Goal: Information Seeking & Learning: Learn about a topic

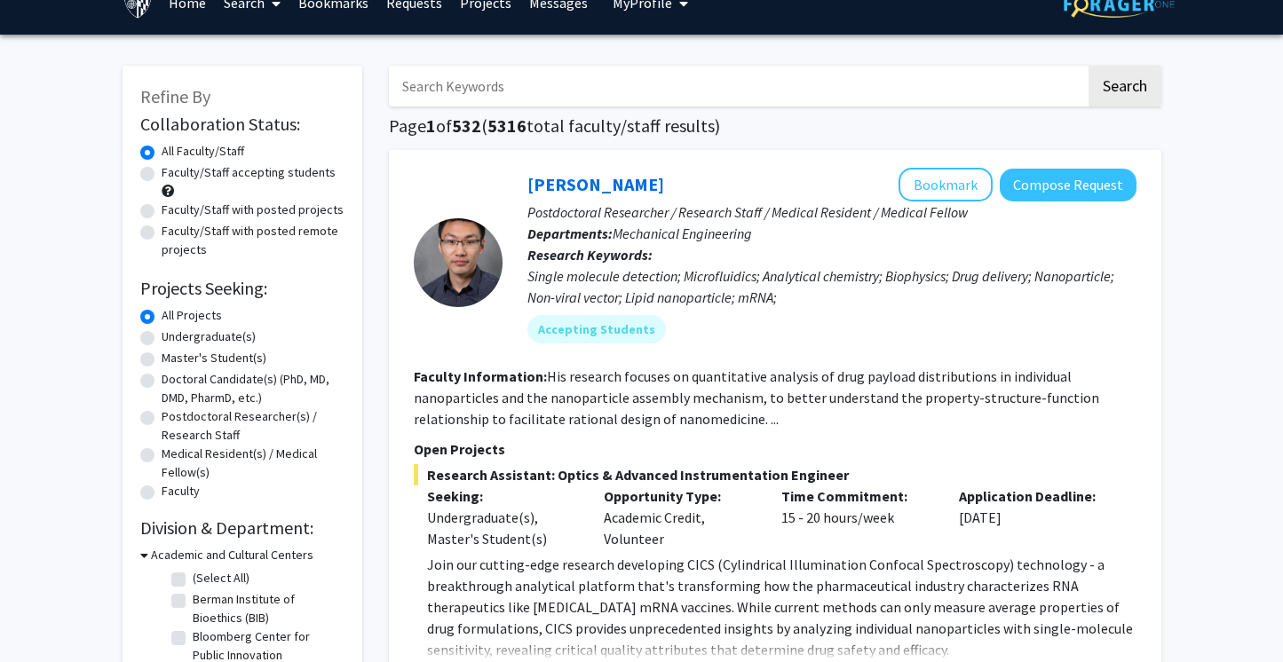
scroll to position [30, 0]
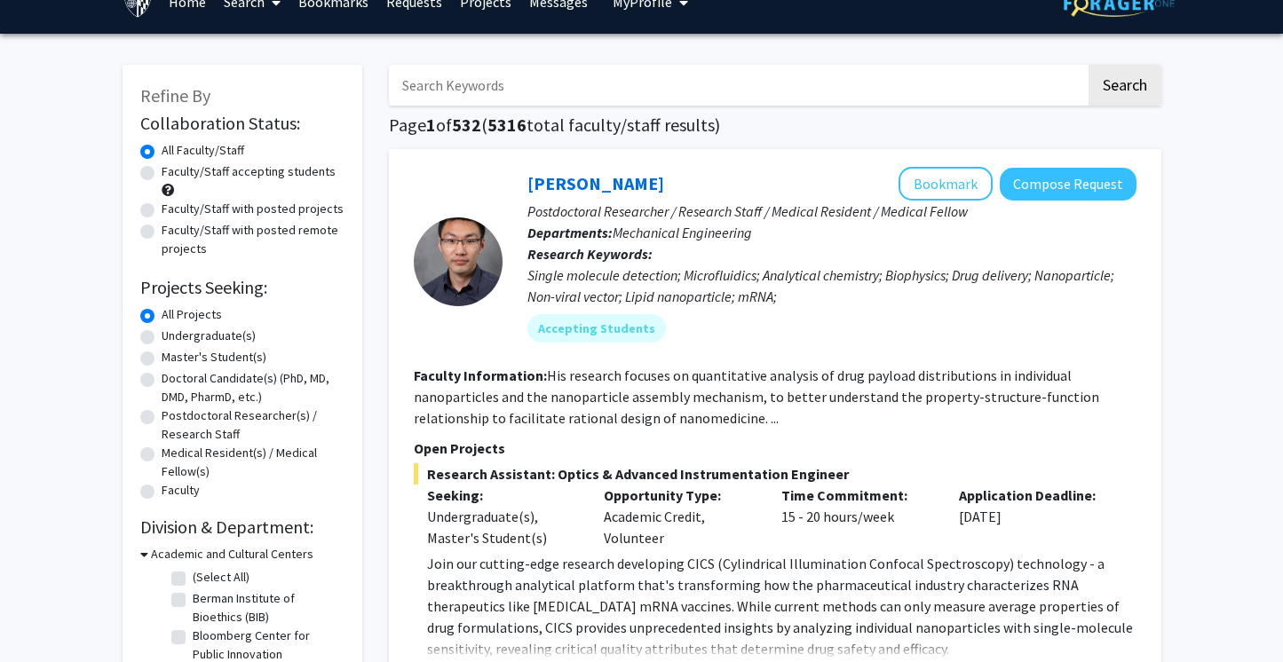
click at [524, 82] on input "Search Keywords" at bounding box center [737, 85] width 697 height 41
type input "kunal"
click at [1089, 65] on button "Search" at bounding box center [1125, 85] width 73 height 41
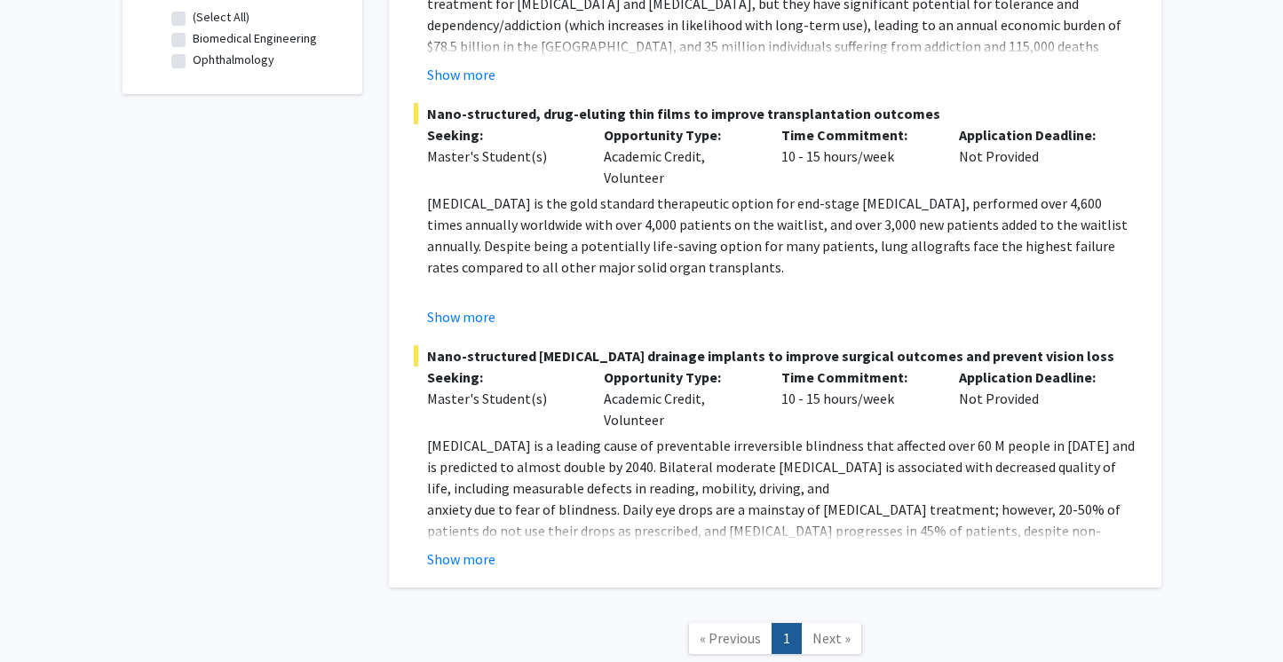
scroll to position [691, 0]
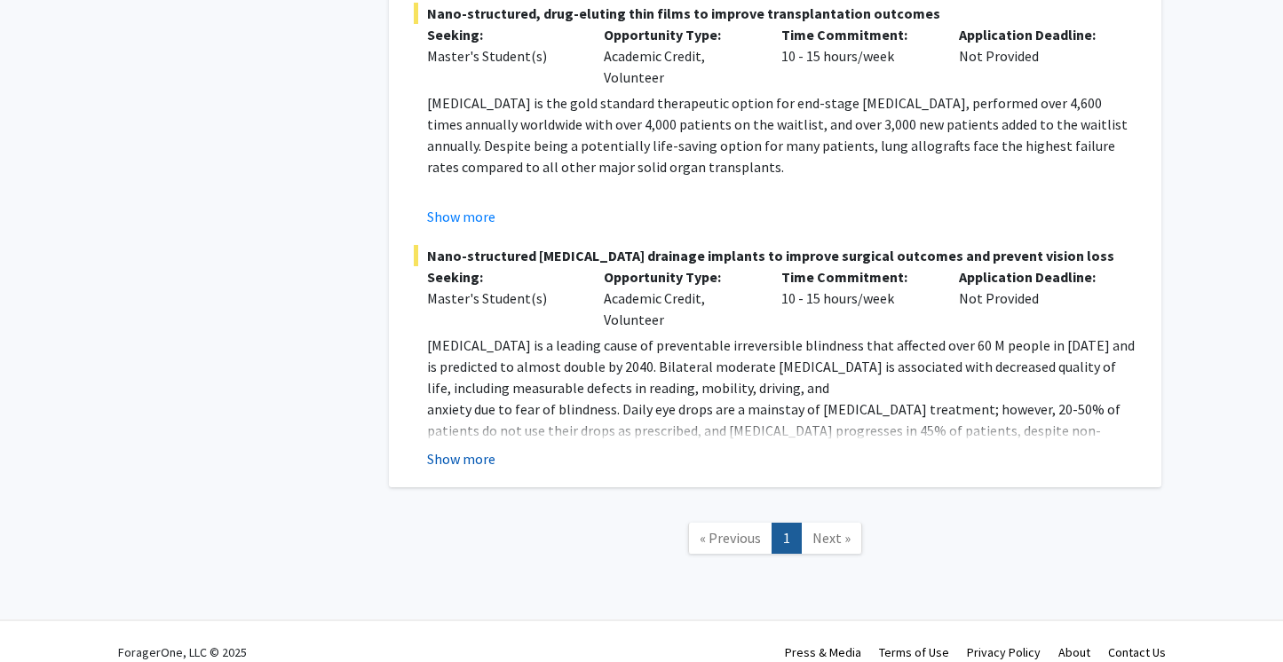
click at [466, 448] on button "Show more" at bounding box center [461, 458] width 68 height 21
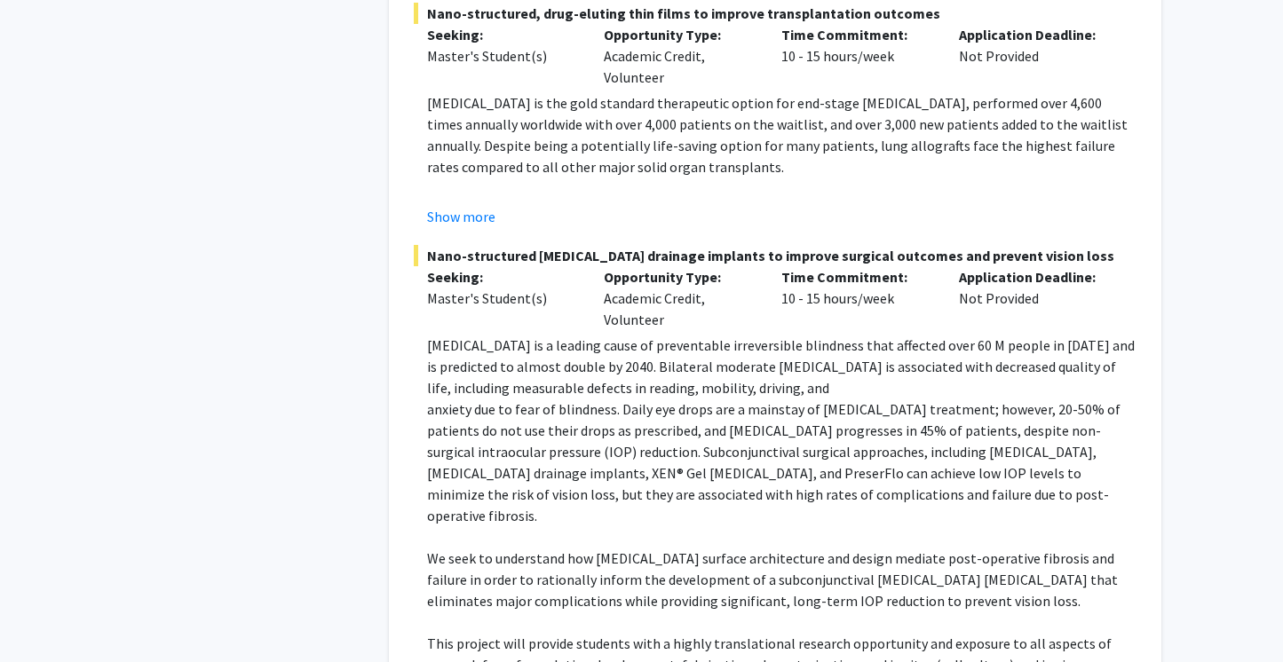
scroll to position [904, 0]
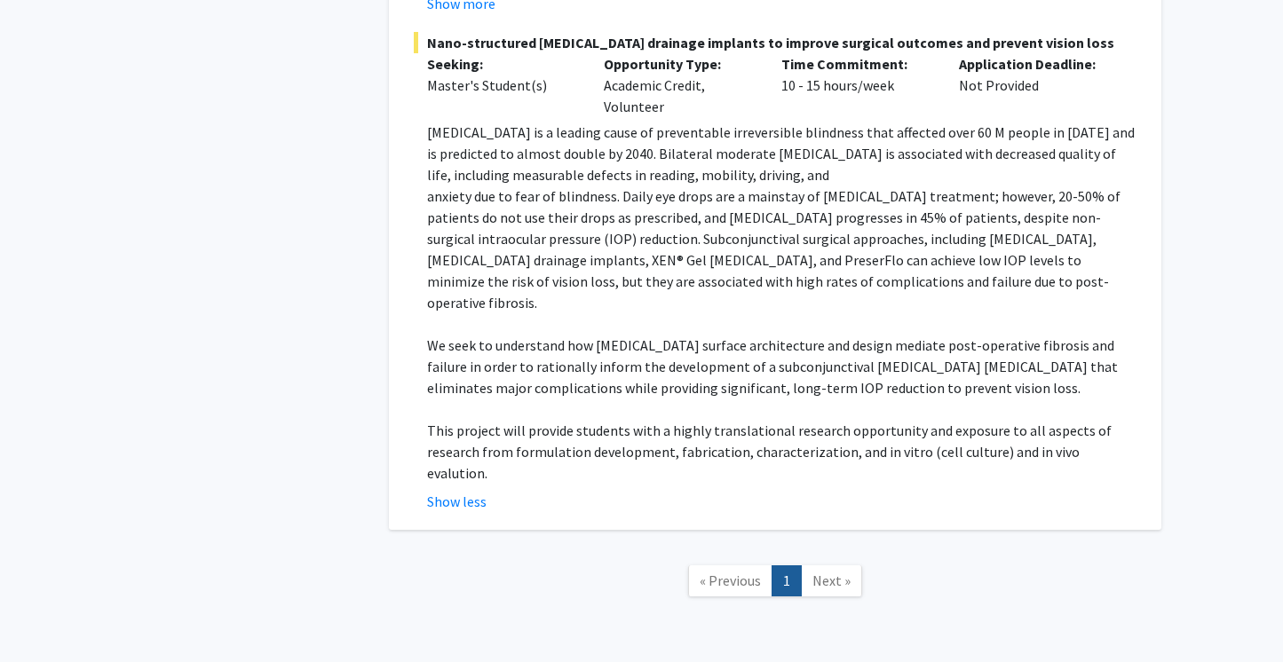
click at [826, 572] on span "Next »" at bounding box center [832, 581] width 38 height 18
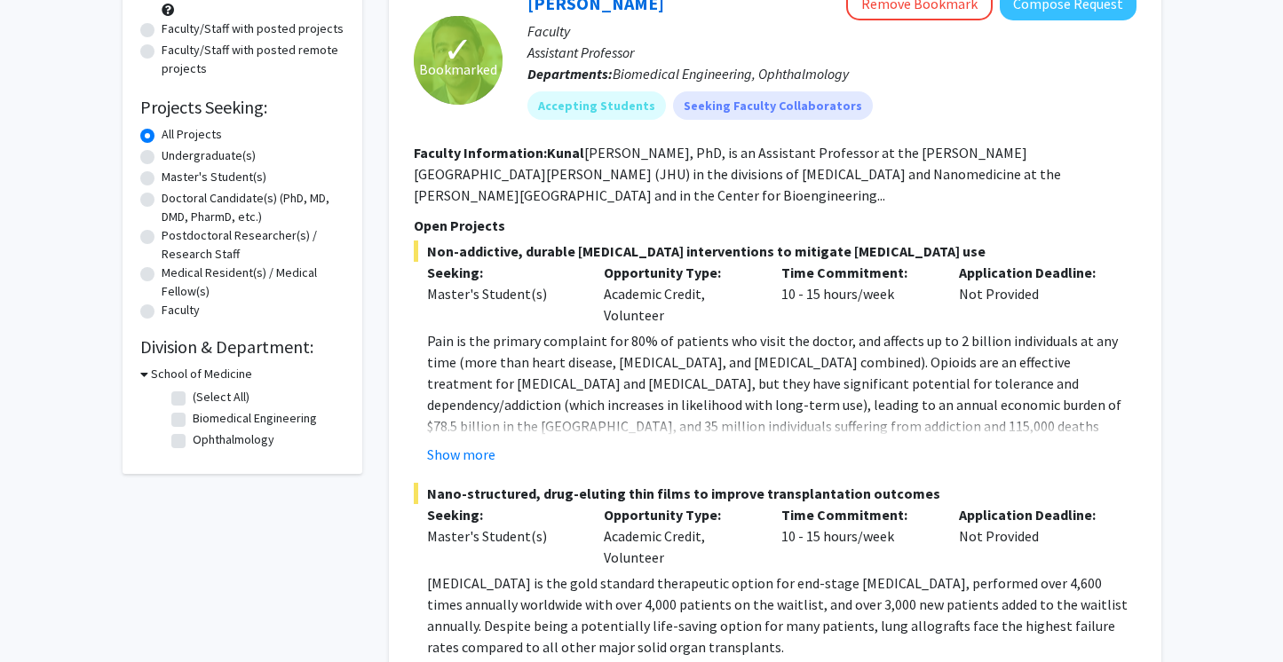
scroll to position [189, 0]
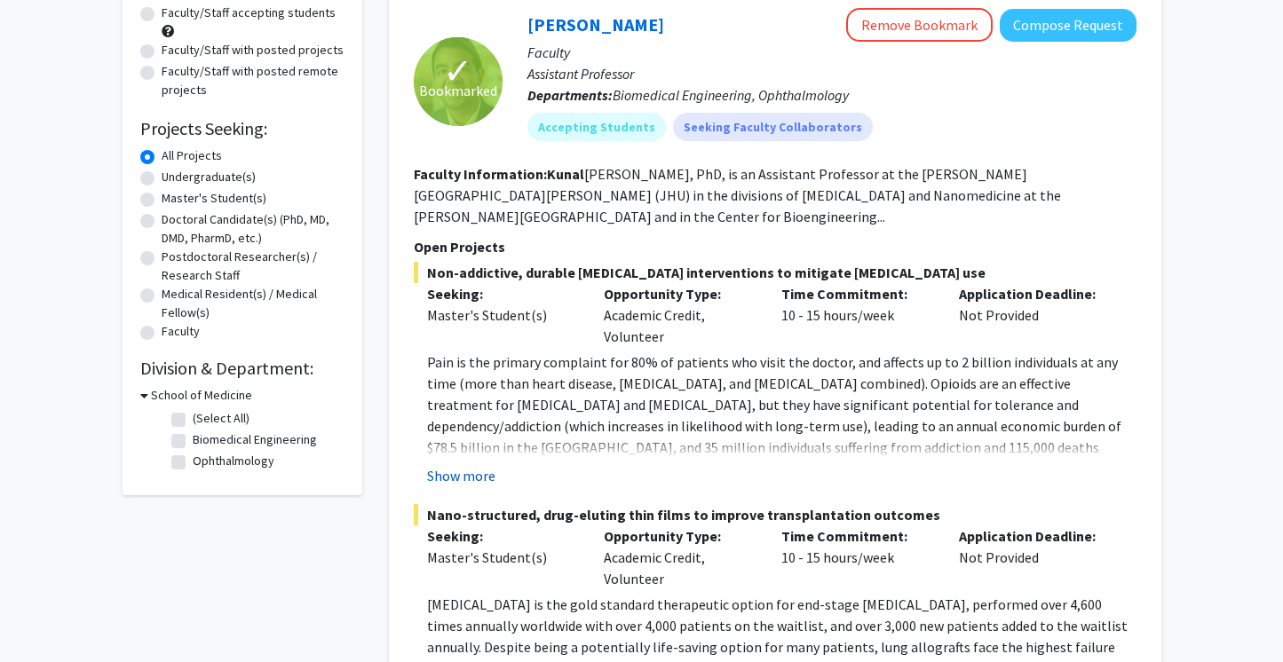
click at [480, 465] on button "Show more" at bounding box center [461, 475] width 68 height 21
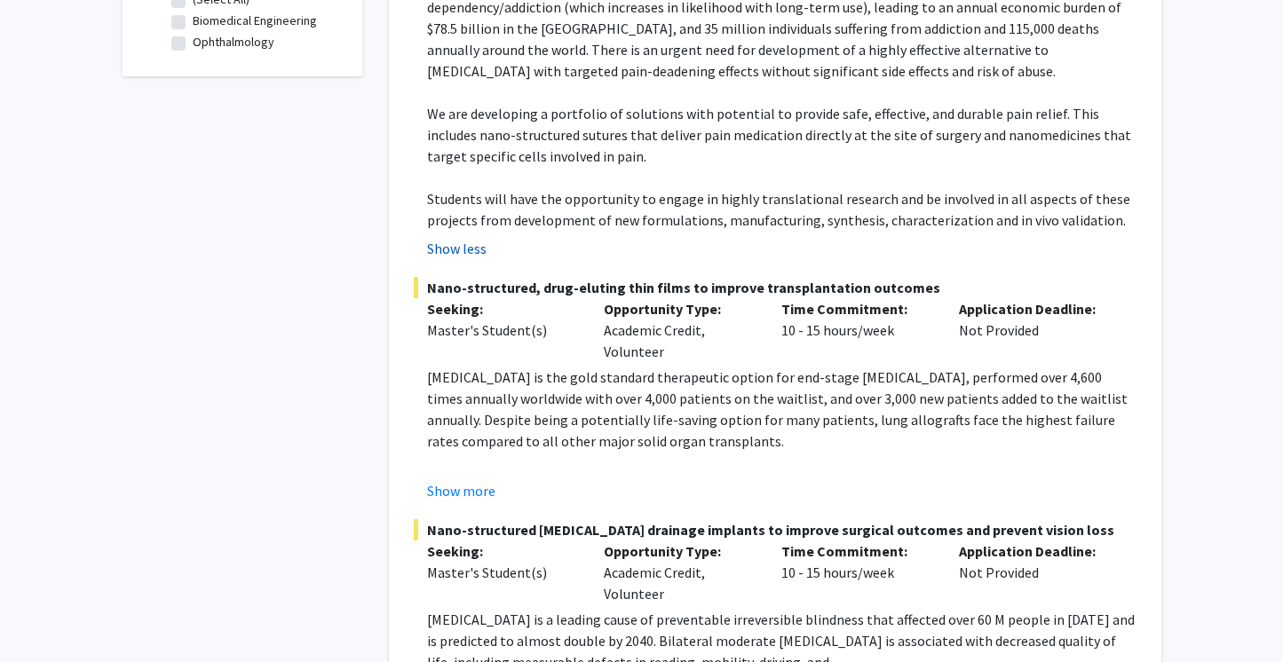
scroll to position [621, 0]
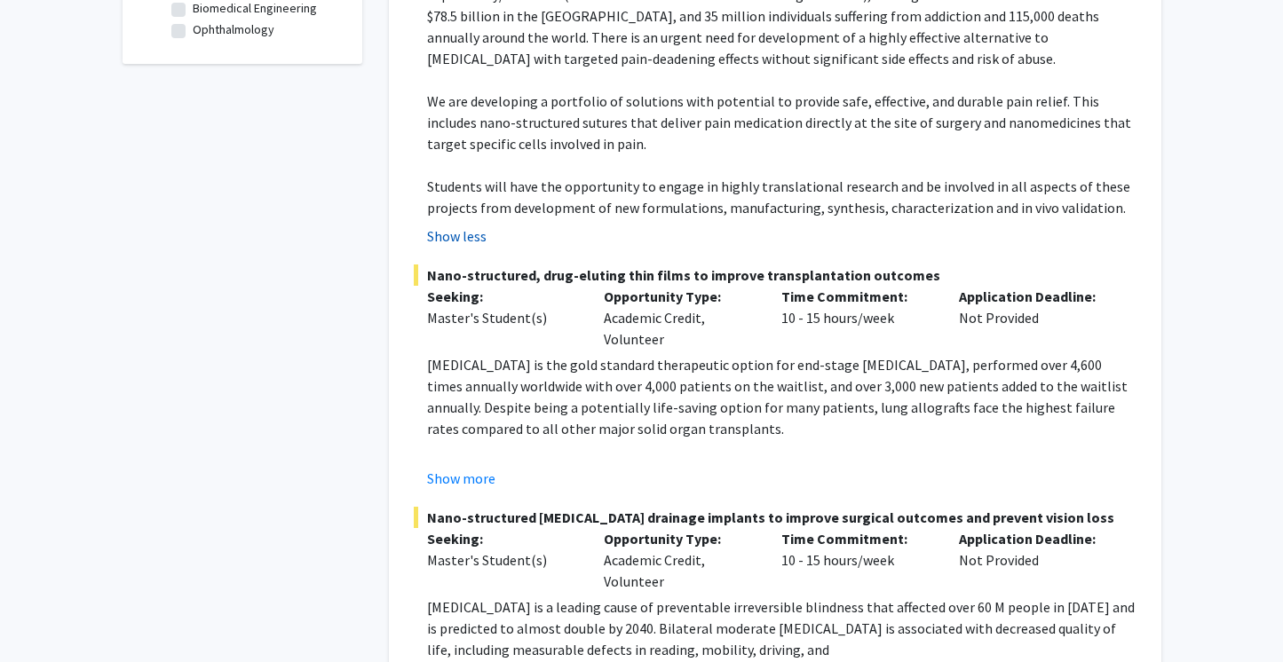
click at [480, 468] on button "Show more" at bounding box center [461, 478] width 68 height 21
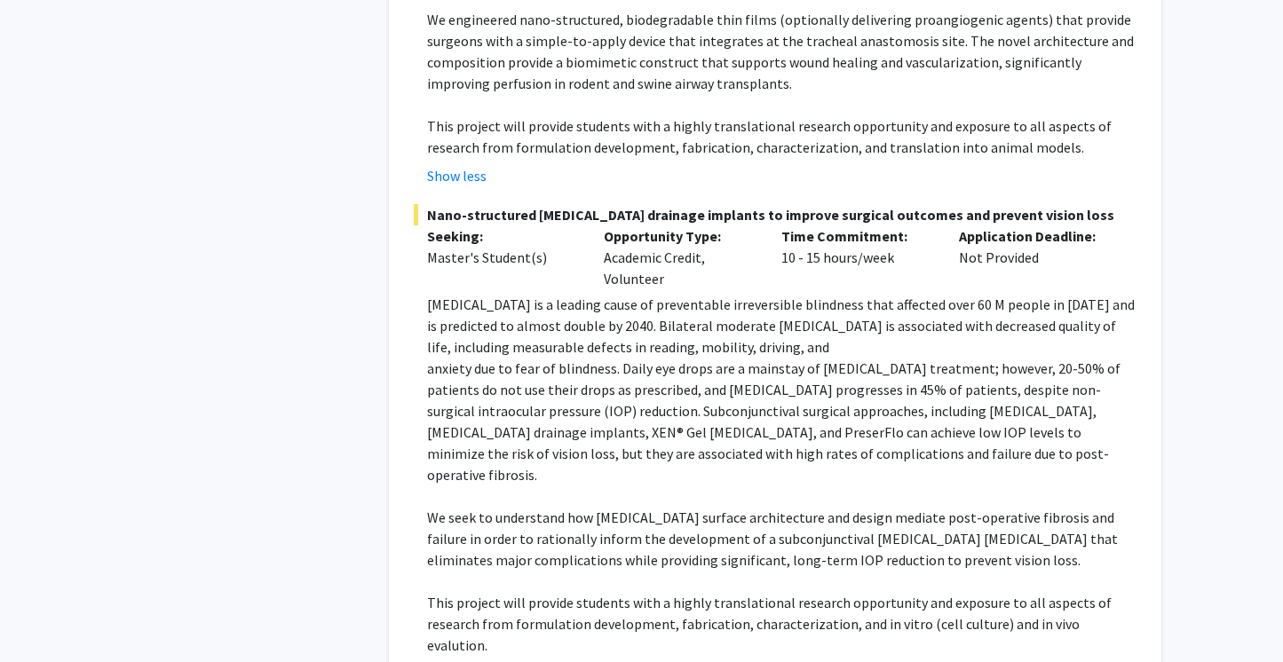
scroll to position [1221, 0]
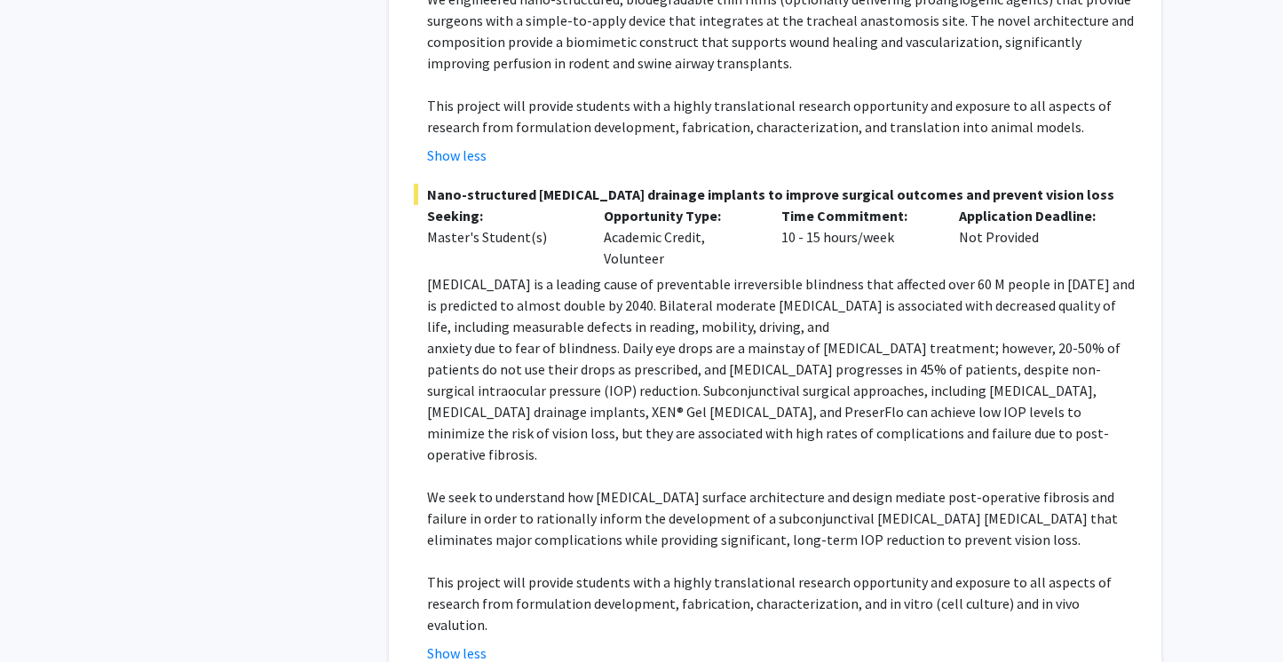
click at [490, 184] on span "Nano-structured [MEDICAL_DATA] drainage implants to improve surgical outcomes a…" at bounding box center [775, 194] width 723 height 21
click at [492, 184] on span "Nano-structured [MEDICAL_DATA] drainage implants to improve surgical outcomes a…" at bounding box center [775, 194] width 723 height 21
click at [535, 233] on div "Seeking: Master's Student(s)" at bounding box center [503, 237] width 178 height 64
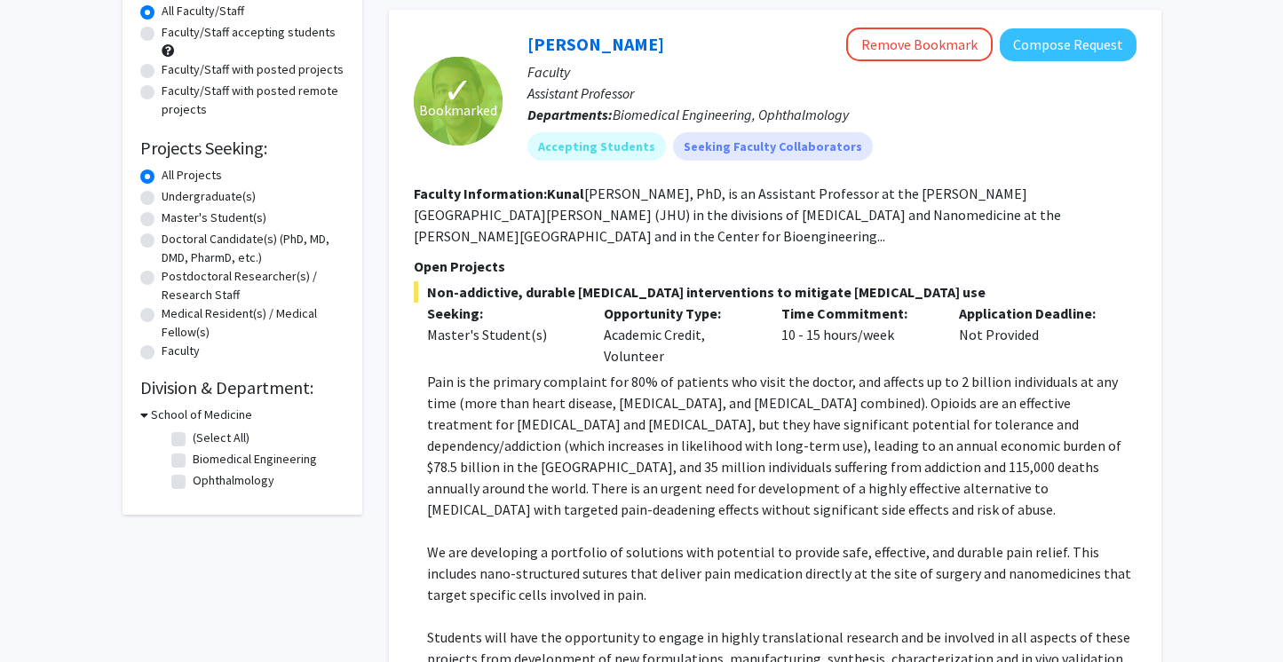
scroll to position [186, 0]
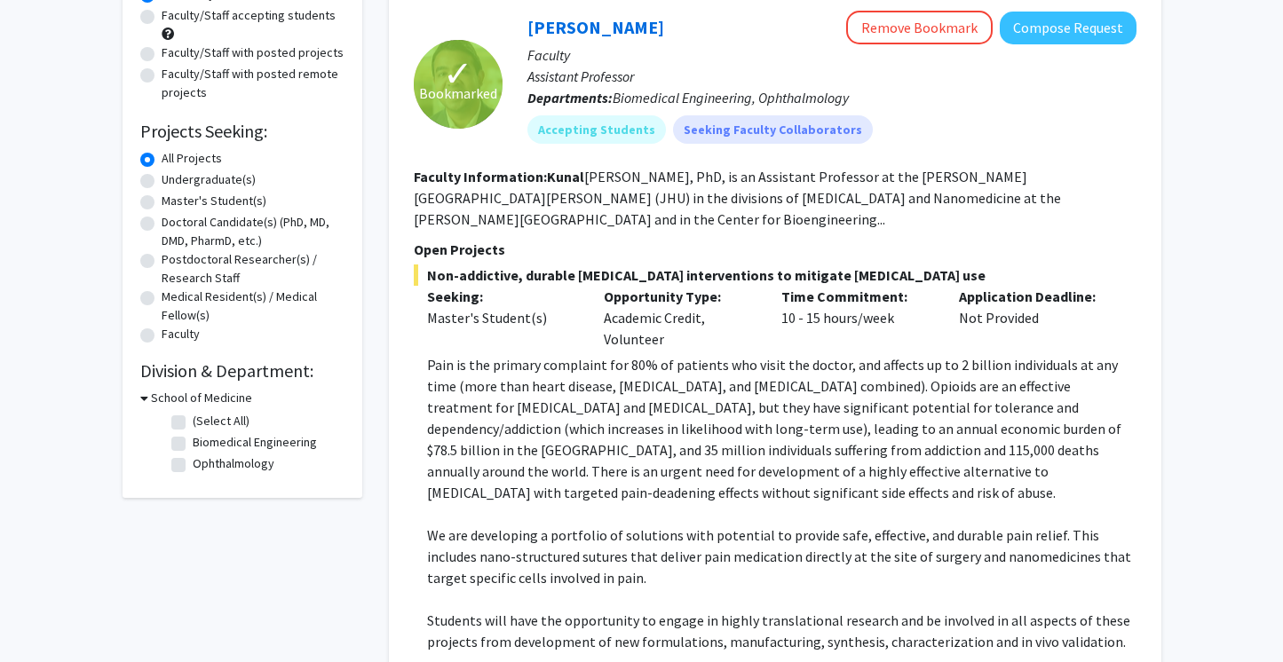
click at [162, 198] on label "Master's Student(s)" at bounding box center [214, 201] width 105 height 19
click at [162, 198] on input "Master's Student(s)" at bounding box center [168, 198] width 12 height 12
radio input "true"
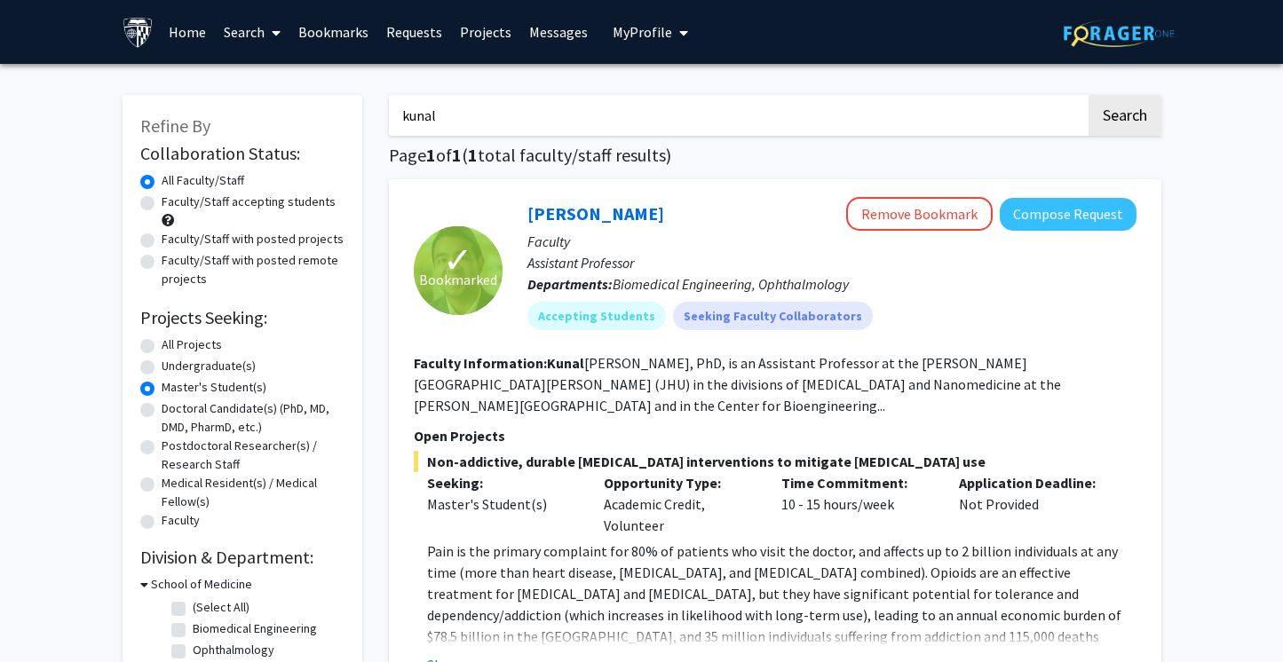
drag, startPoint x: 967, startPoint y: 123, endPoint x: 532, endPoint y: 125, distance: 435.1
click at [532, 125] on input "kunal" at bounding box center [737, 115] width 697 height 41
drag, startPoint x: 532, startPoint y: 125, endPoint x: 336, endPoint y: 125, distance: 196.3
drag, startPoint x: 448, startPoint y: 116, endPoint x: 393, endPoint y: 116, distance: 55.1
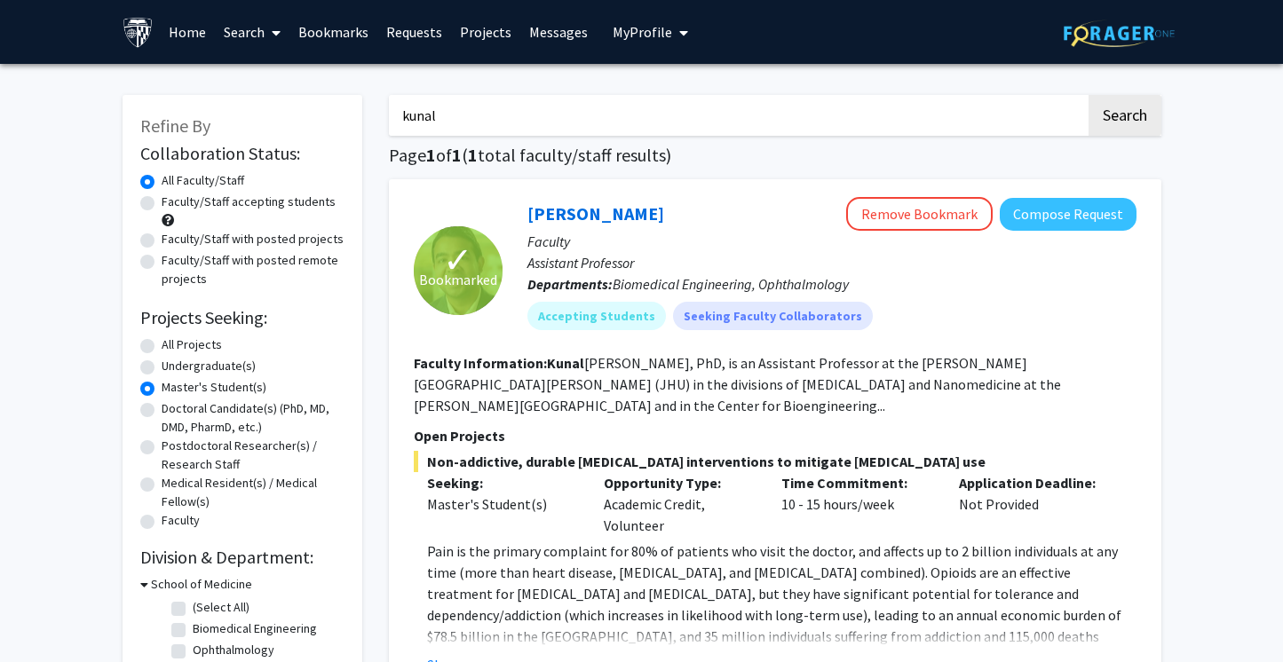
click at [394, 116] on input "kunal" at bounding box center [737, 115] width 697 height 41
click at [1089, 95] on button "Search" at bounding box center [1125, 115] width 73 height 41
radio input "true"
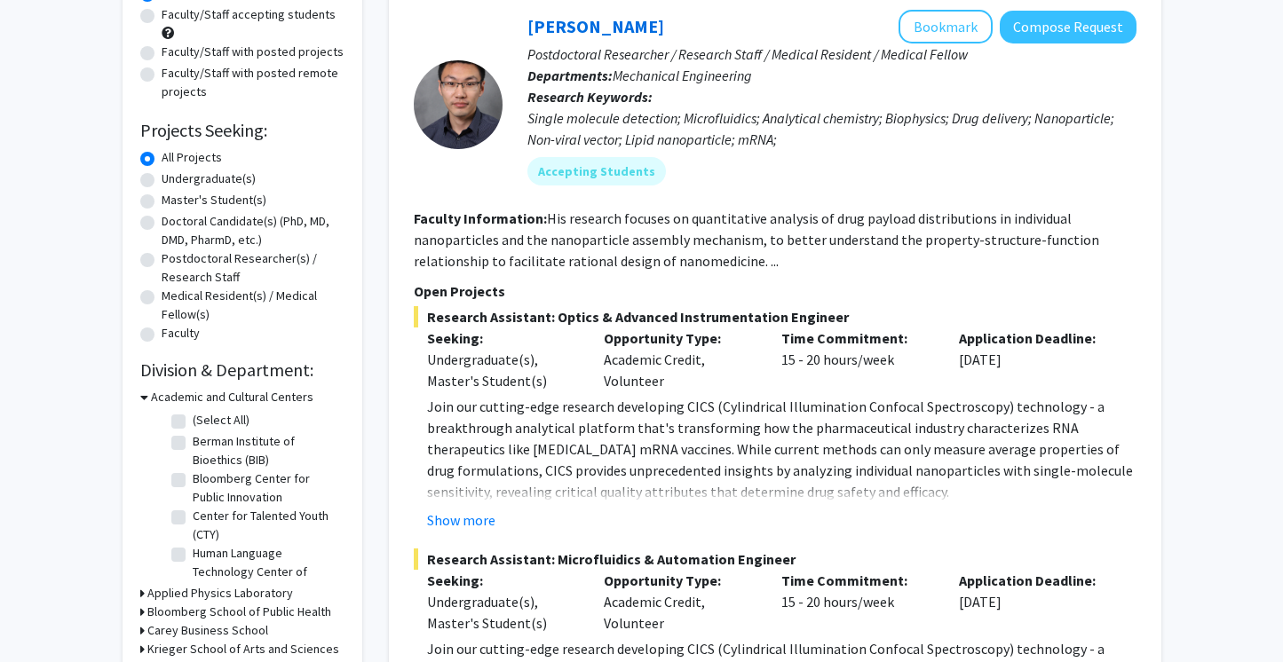
scroll to position [186, 0]
click at [162, 202] on label "Master's Student(s)" at bounding box center [214, 201] width 105 height 19
click at [162, 202] on input "Master's Student(s)" at bounding box center [168, 198] width 12 height 12
radio input "true"
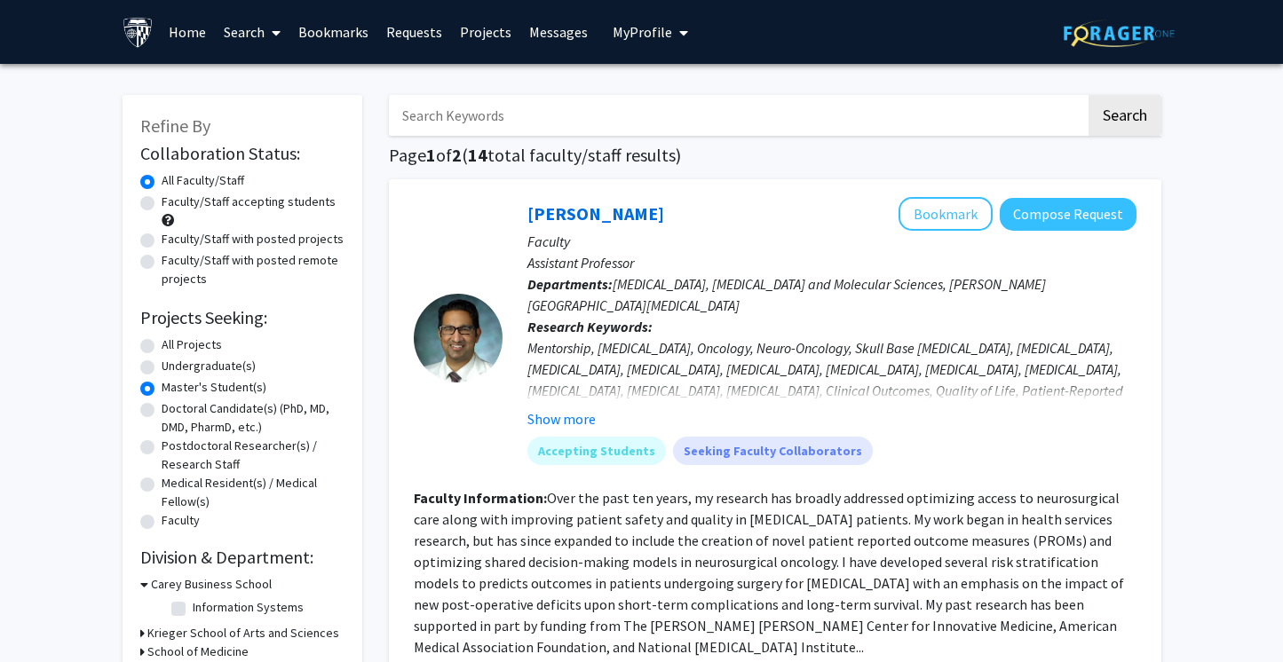
click at [476, 328] on div at bounding box center [458, 338] width 89 height 89
click at [913, 217] on button "Bookmark" at bounding box center [946, 214] width 94 height 34
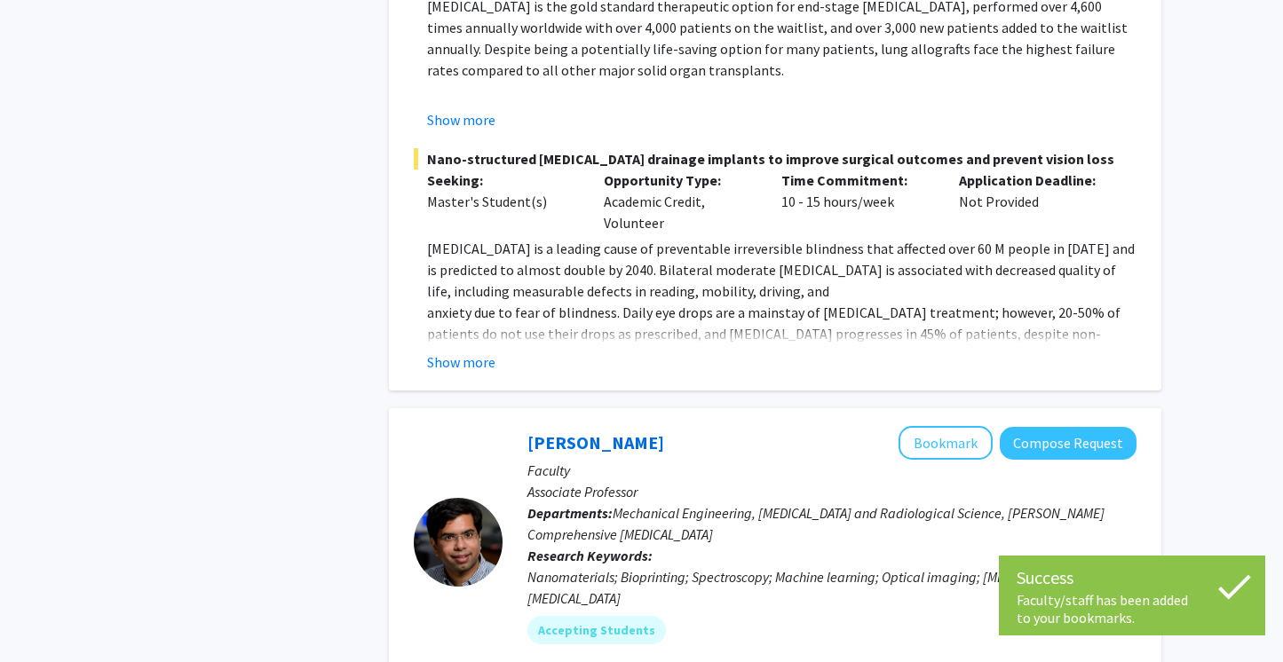
scroll to position [2728, 0]
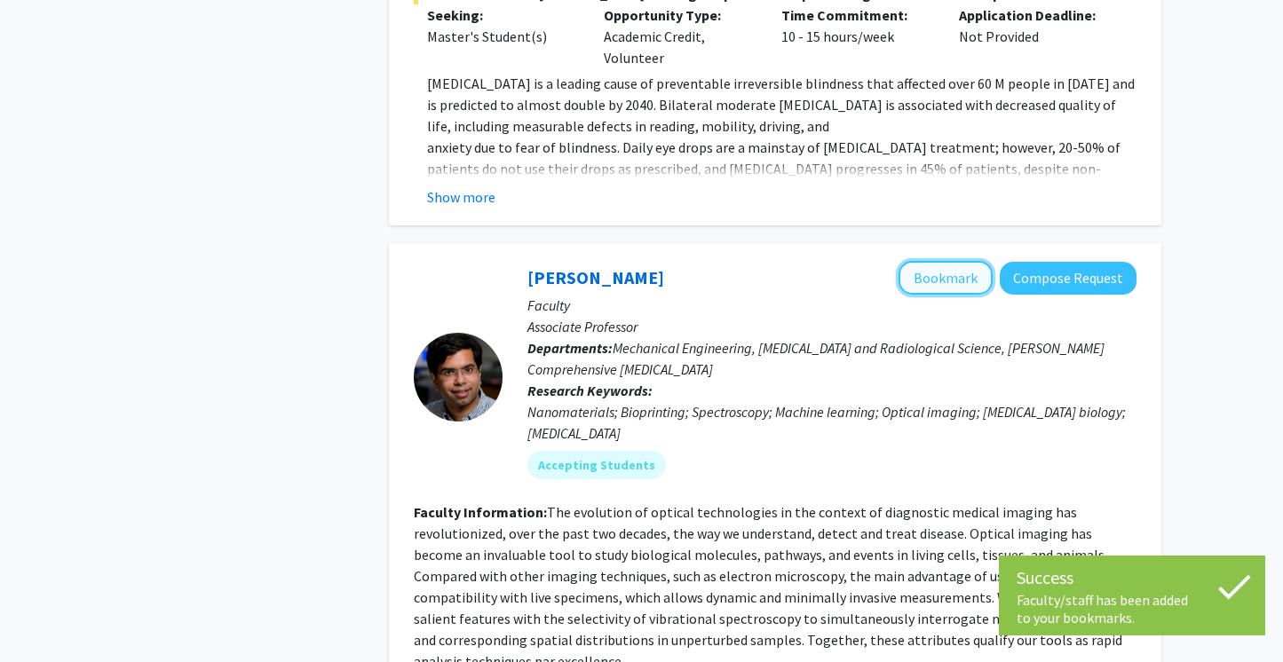
click at [943, 261] on button "Bookmark" at bounding box center [946, 278] width 94 height 34
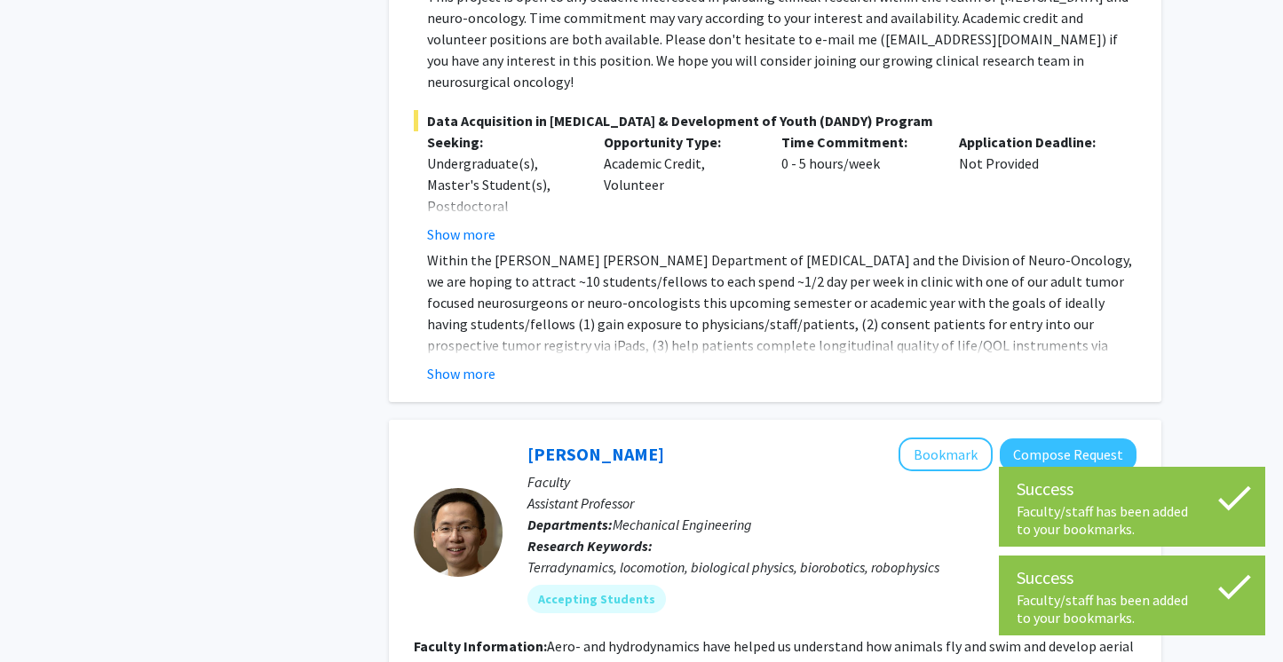
scroll to position [0, 0]
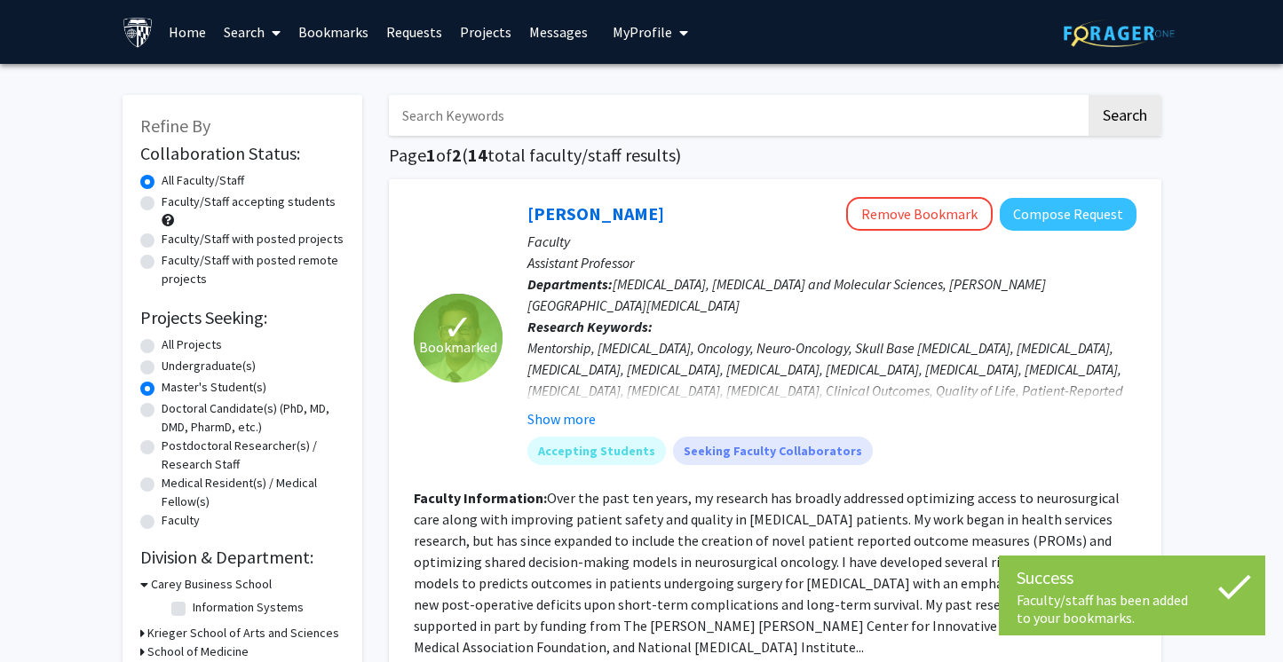
click at [474, 28] on link "Projects" at bounding box center [485, 32] width 69 height 62
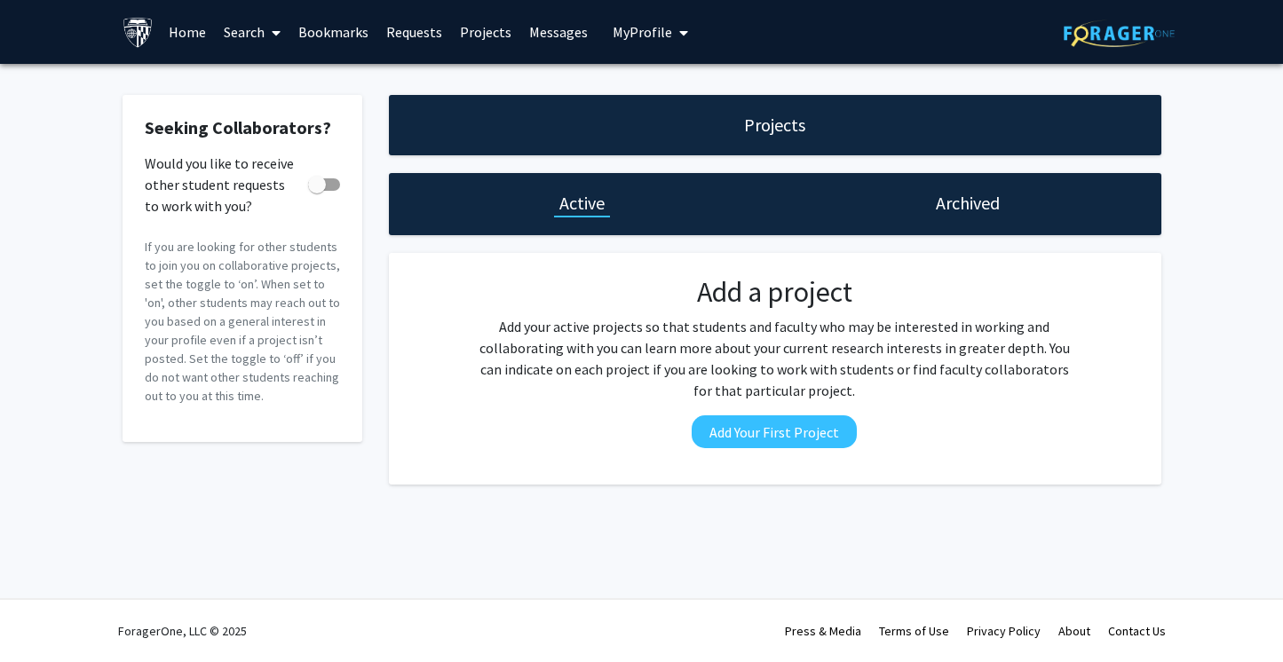
click at [424, 32] on link "Requests" at bounding box center [414, 32] width 74 height 62
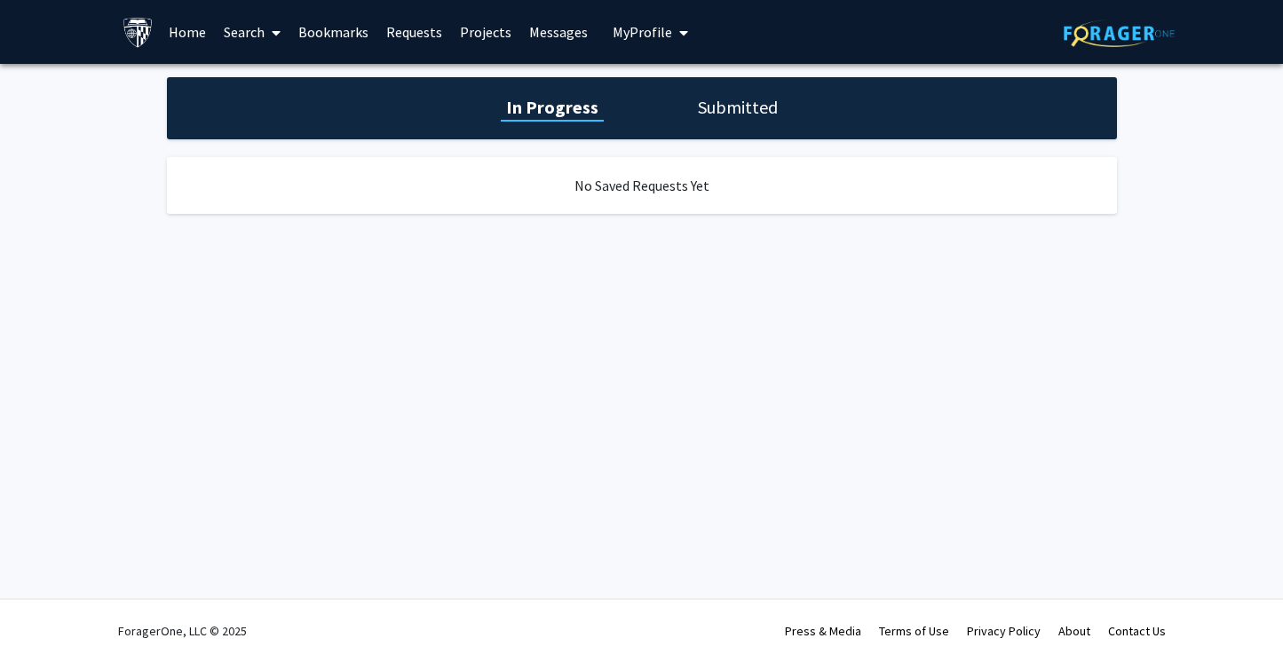
click at [321, 29] on link "Bookmarks" at bounding box center [334, 32] width 88 height 62
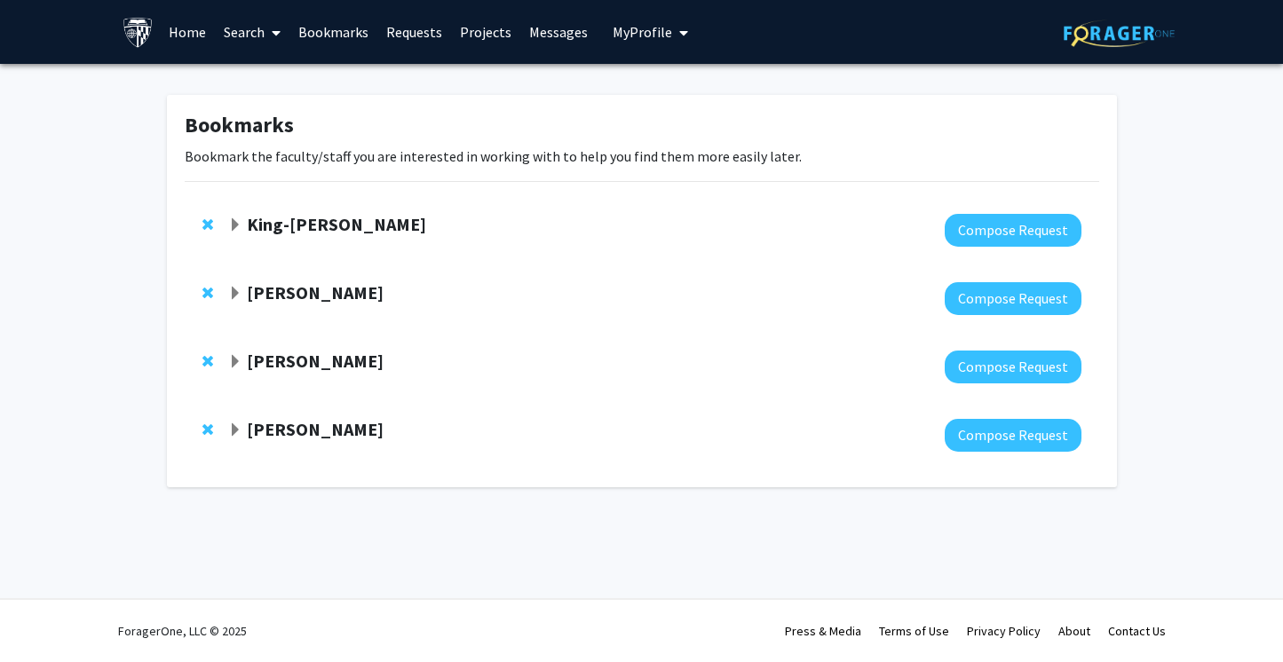
click at [235, 29] on link "Search" at bounding box center [252, 32] width 75 height 62
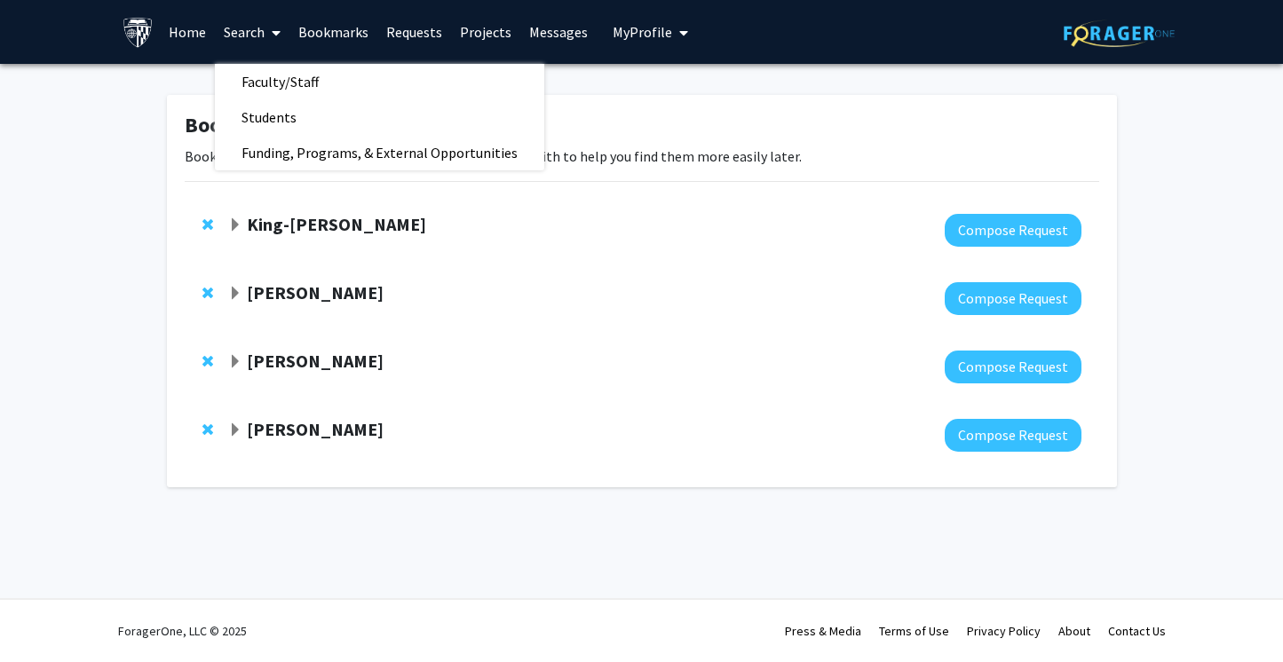
click at [170, 34] on link "Home" at bounding box center [187, 32] width 55 height 62
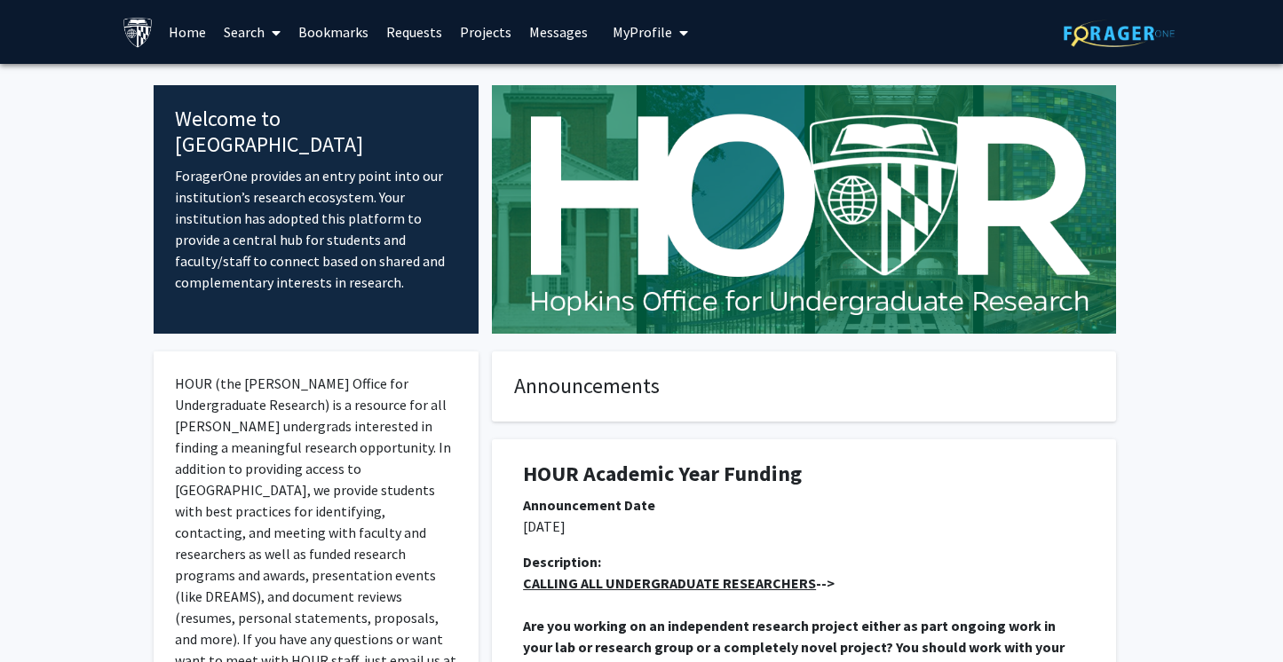
click at [493, 25] on link "Projects" at bounding box center [485, 32] width 69 height 62
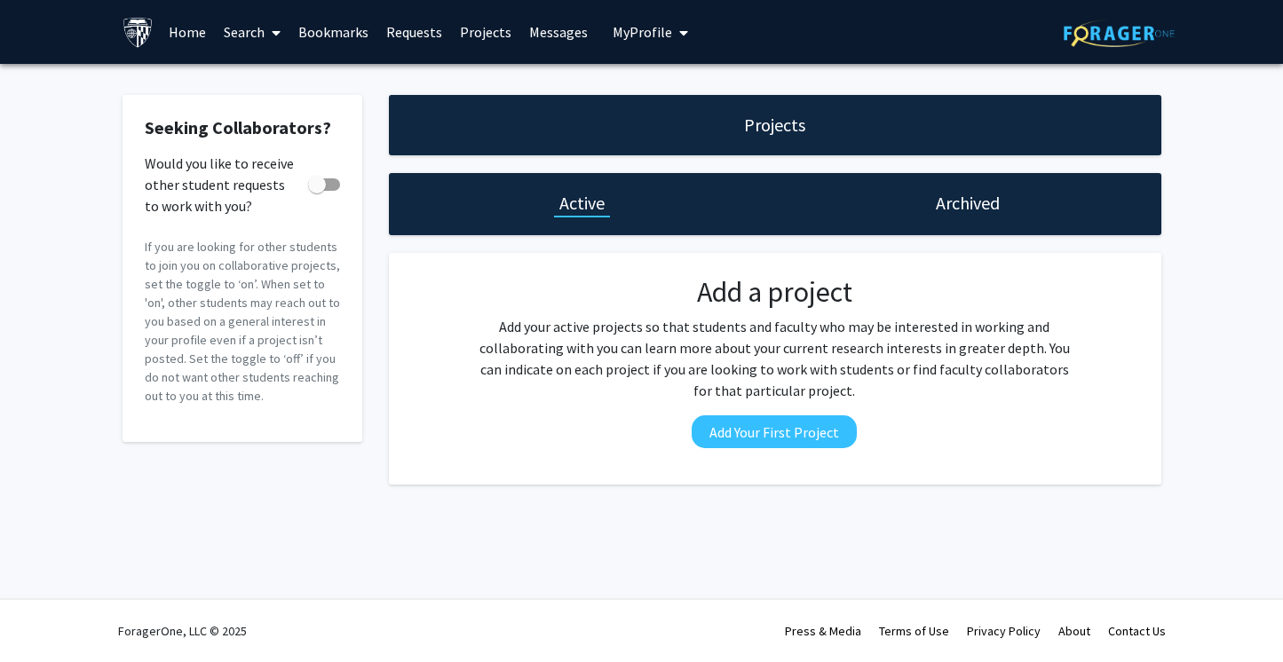
click at [554, 38] on link "Messages" at bounding box center [558, 32] width 76 height 62
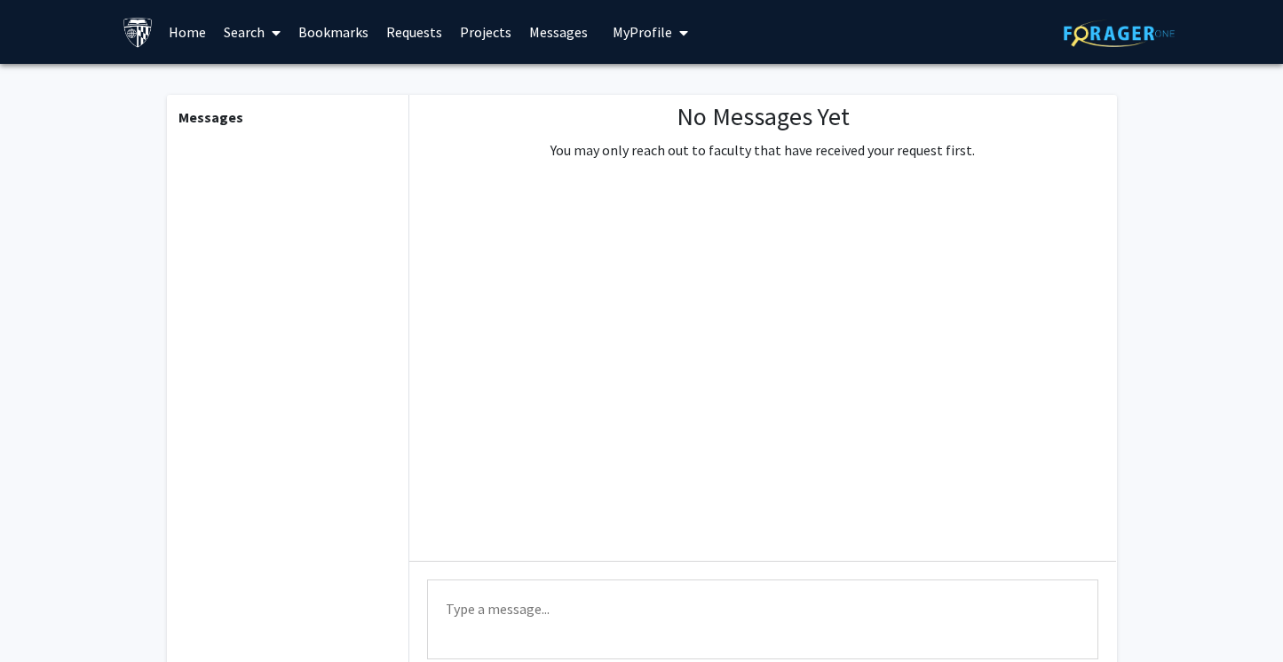
click at [623, 44] on button "My Profile" at bounding box center [650, 32] width 86 height 64
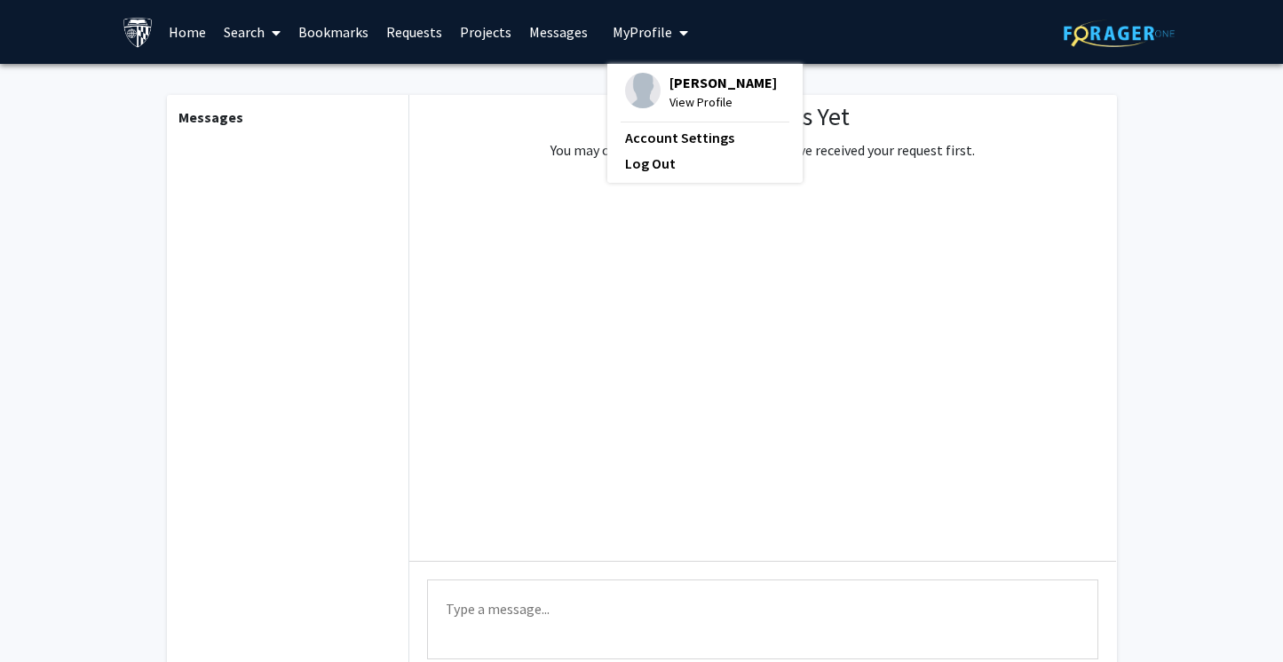
click at [765, 31] on div "Skip navigation Home Search Bookmarks Requests Projects Messages My Profile [PE…" at bounding box center [642, 32] width 1066 height 64
